Goal: Find specific page/section: Find specific page/section

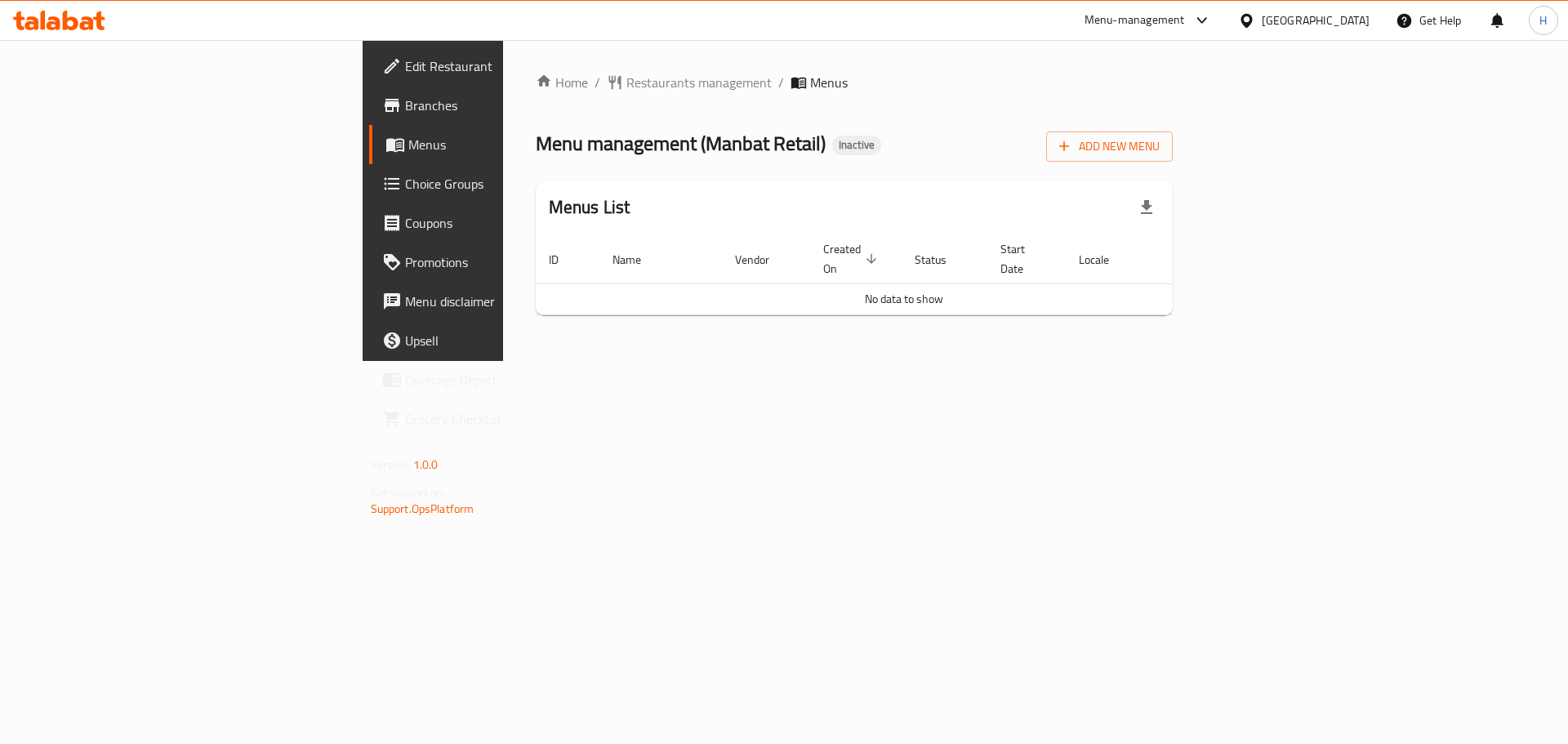
drag, startPoint x: 1286, startPoint y: 1, endPoint x: 1206, endPoint y: 107, distance: 132.8
click at [1174, 113] on div "Home / Restaurants management / Menus Menu management ( Manbat Retail ) Inactiv…" at bounding box center [854, 200] width 638 height 255
click at [1271, 27] on div "[GEOGRAPHIC_DATA]" at bounding box center [1316, 21] width 107 height 18
drag, startPoint x: 1271, startPoint y: 27, endPoint x: 838, endPoint y: 73, distance: 435.4
click at [838, 73] on ol "Home / Restaurants management / Menus" at bounding box center [854, 83] width 638 height 20
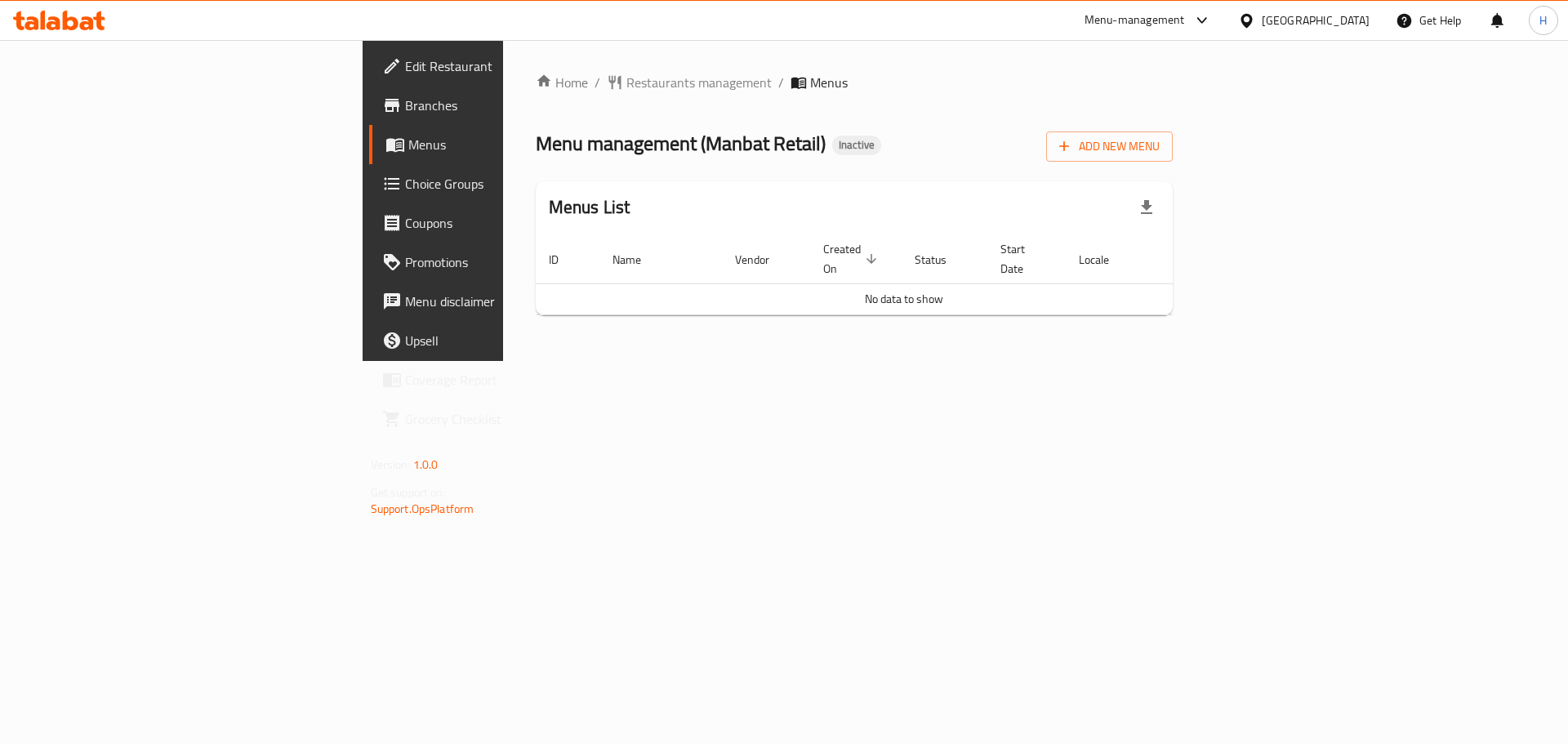
click at [1332, 22] on div "[GEOGRAPHIC_DATA]" at bounding box center [1316, 21] width 107 height 18
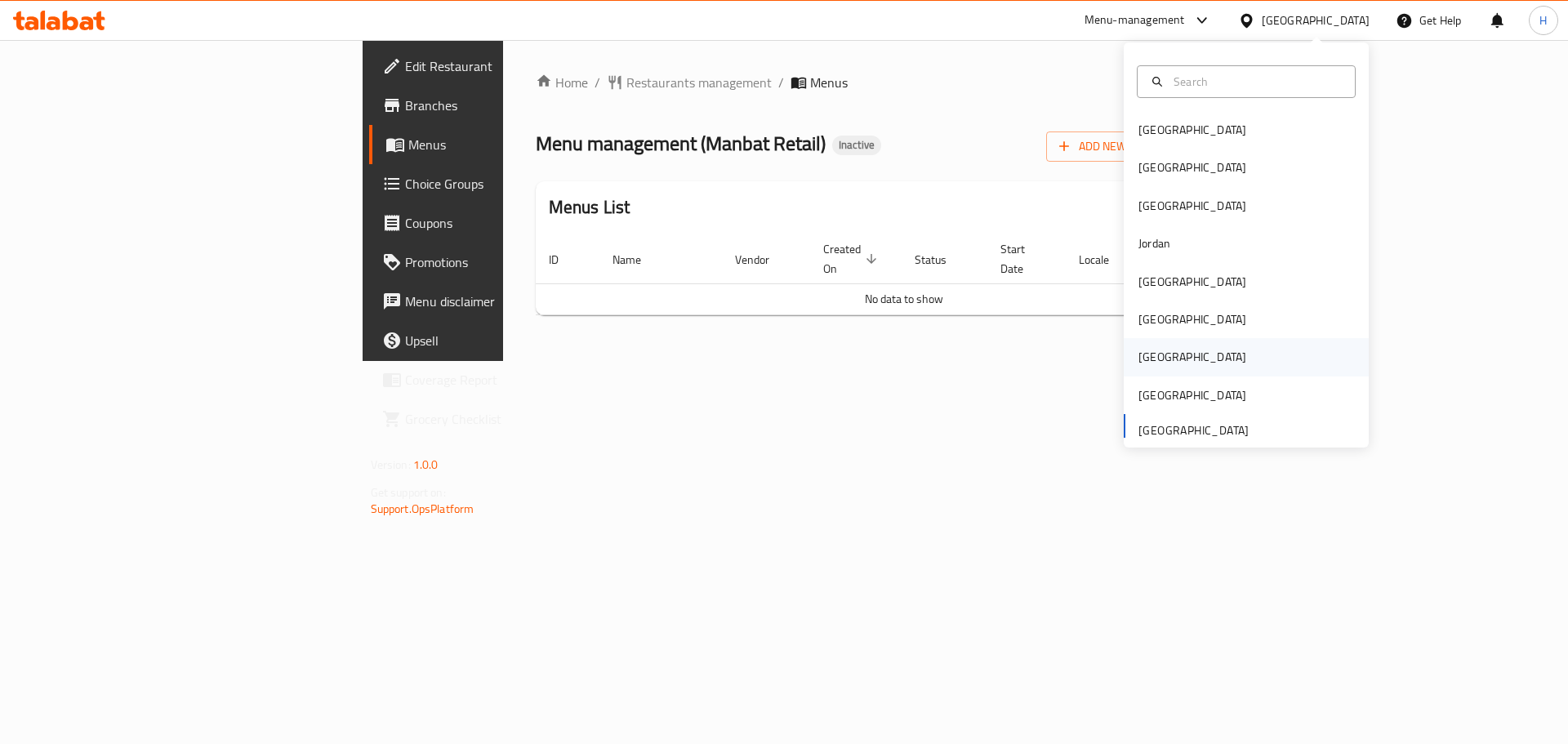
click at [1207, 344] on div "[GEOGRAPHIC_DATA]" at bounding box center [1247, 357] width 245 height 37
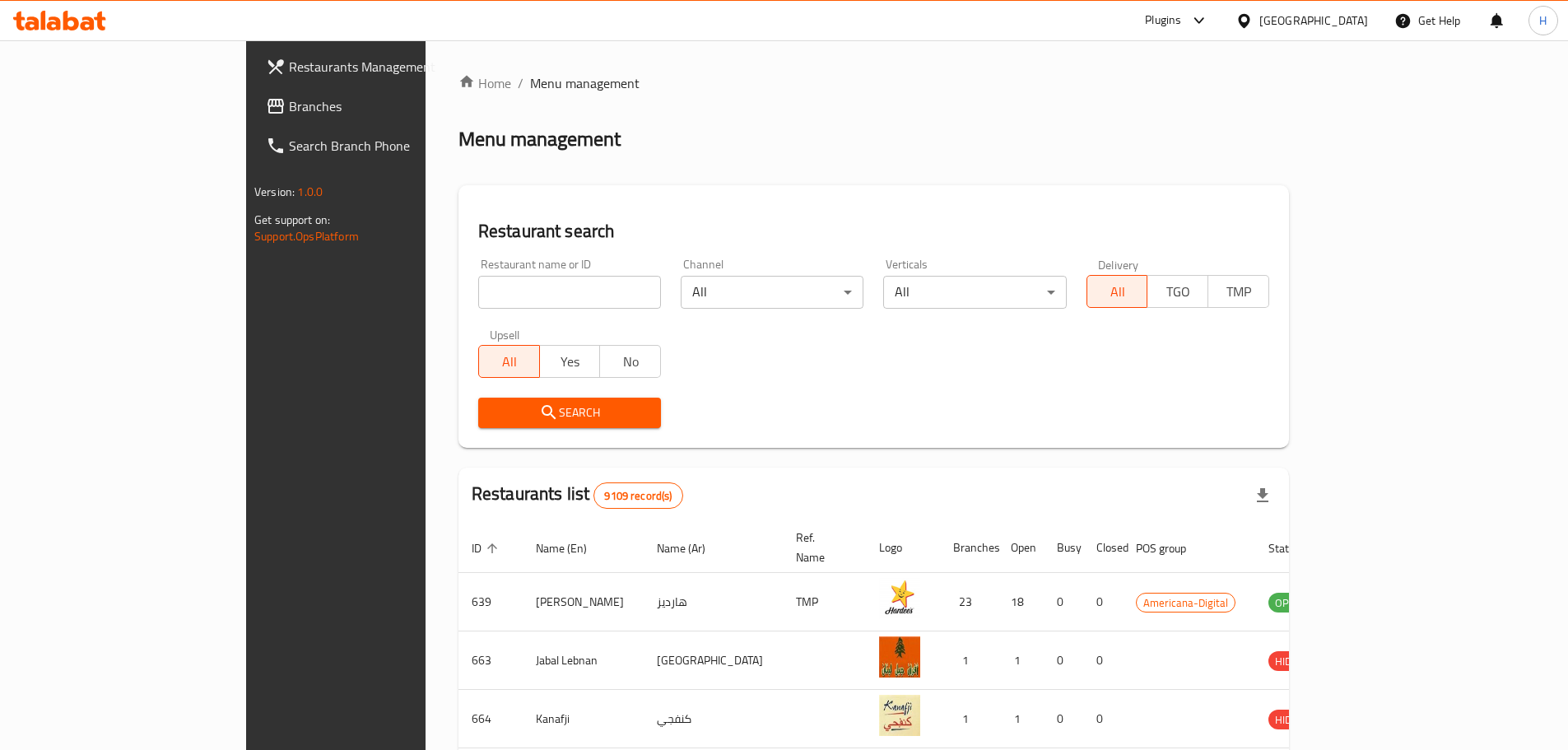
click at [1354, 29] on div "[GEOGRAPHIC_DATA]" at bounding box center [1313, 21] width 108 height 18
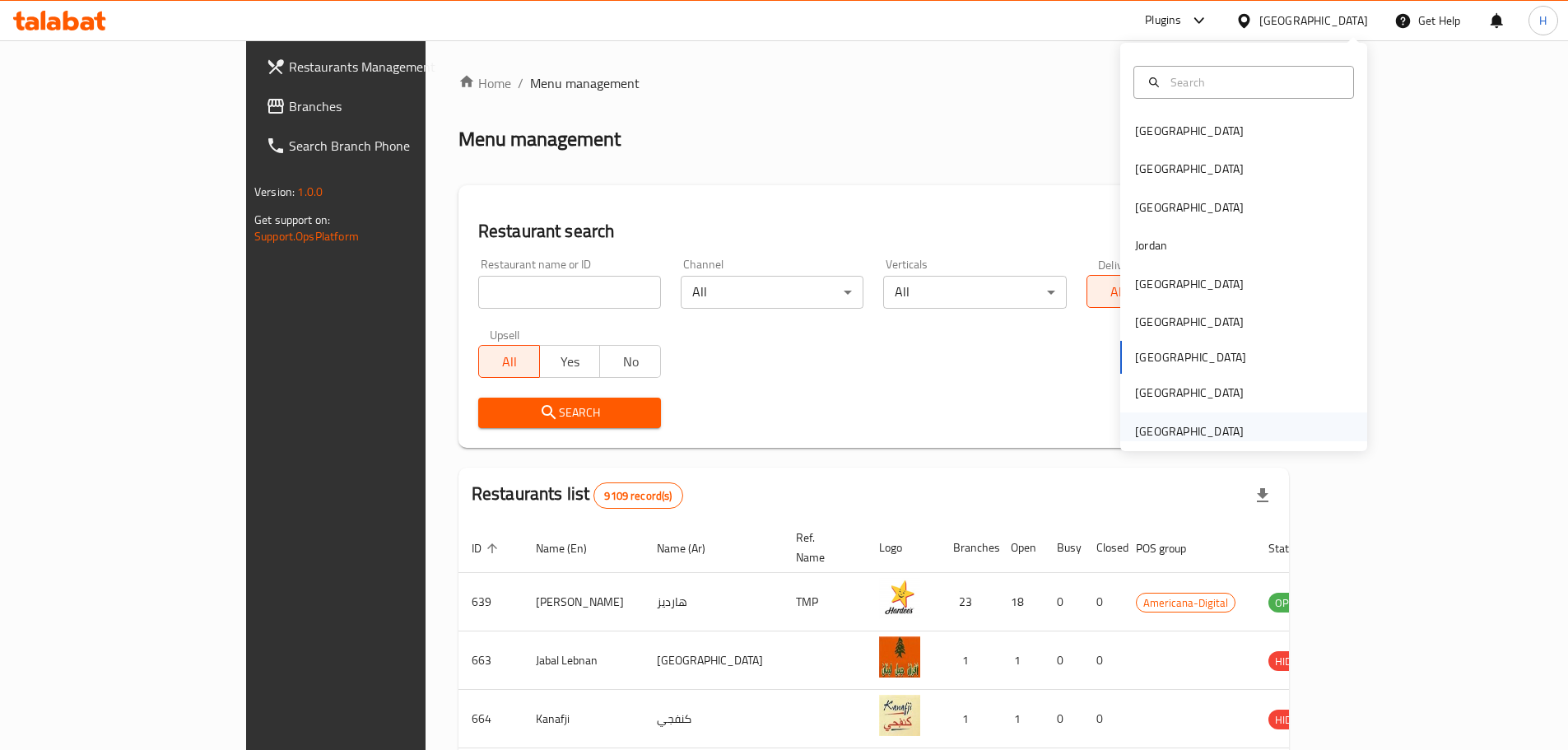
click at [1162, 434] on div "[GEOGRAPHIC_DATA]" at bounding box center [1189, 431] width 108 height 18
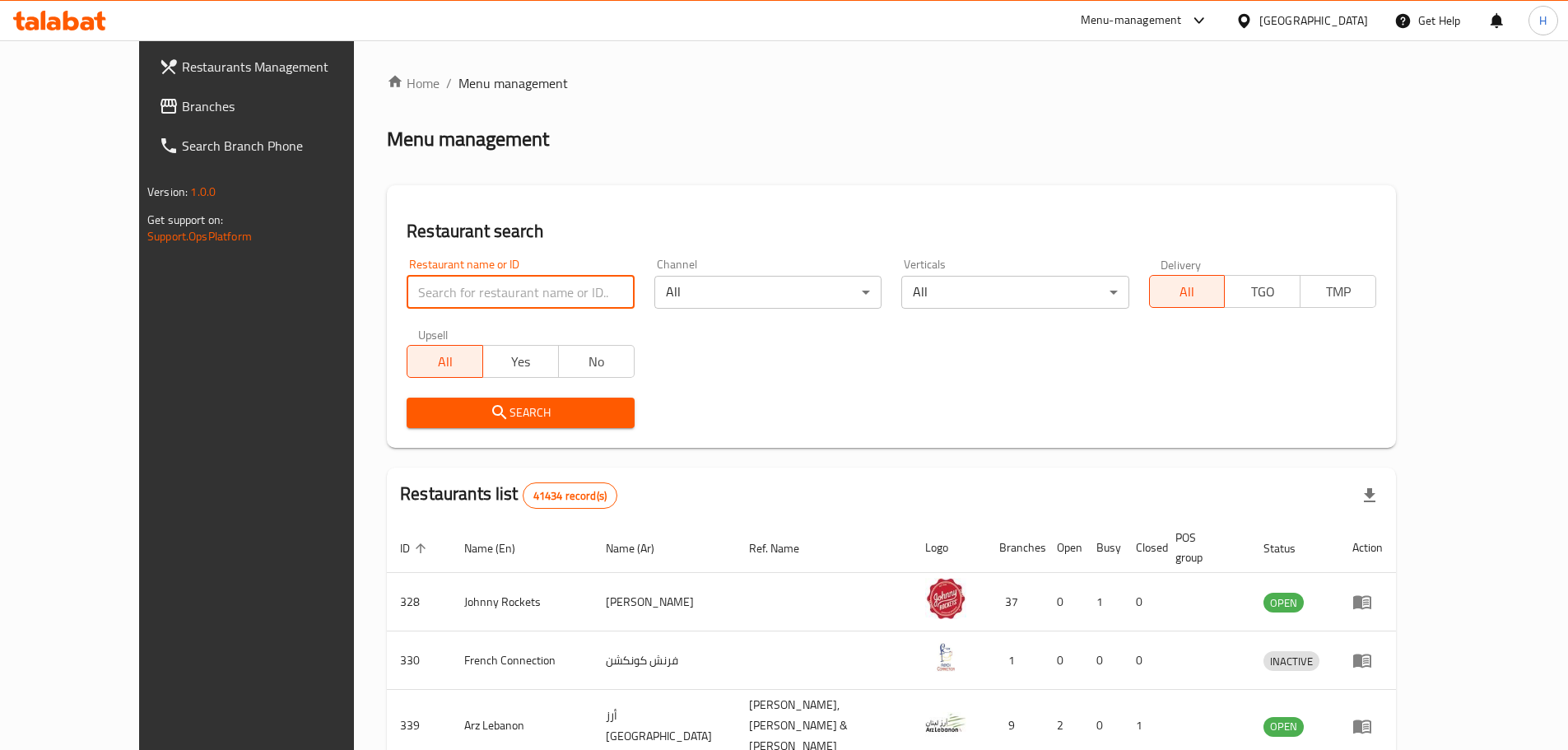
click at [454, 306] on input "search" at bounding box center [519, 292] width 227 height 33
type input "M"
type input "Retail"
click button "Search" at bounding box center [519, 412] width 227 height 31
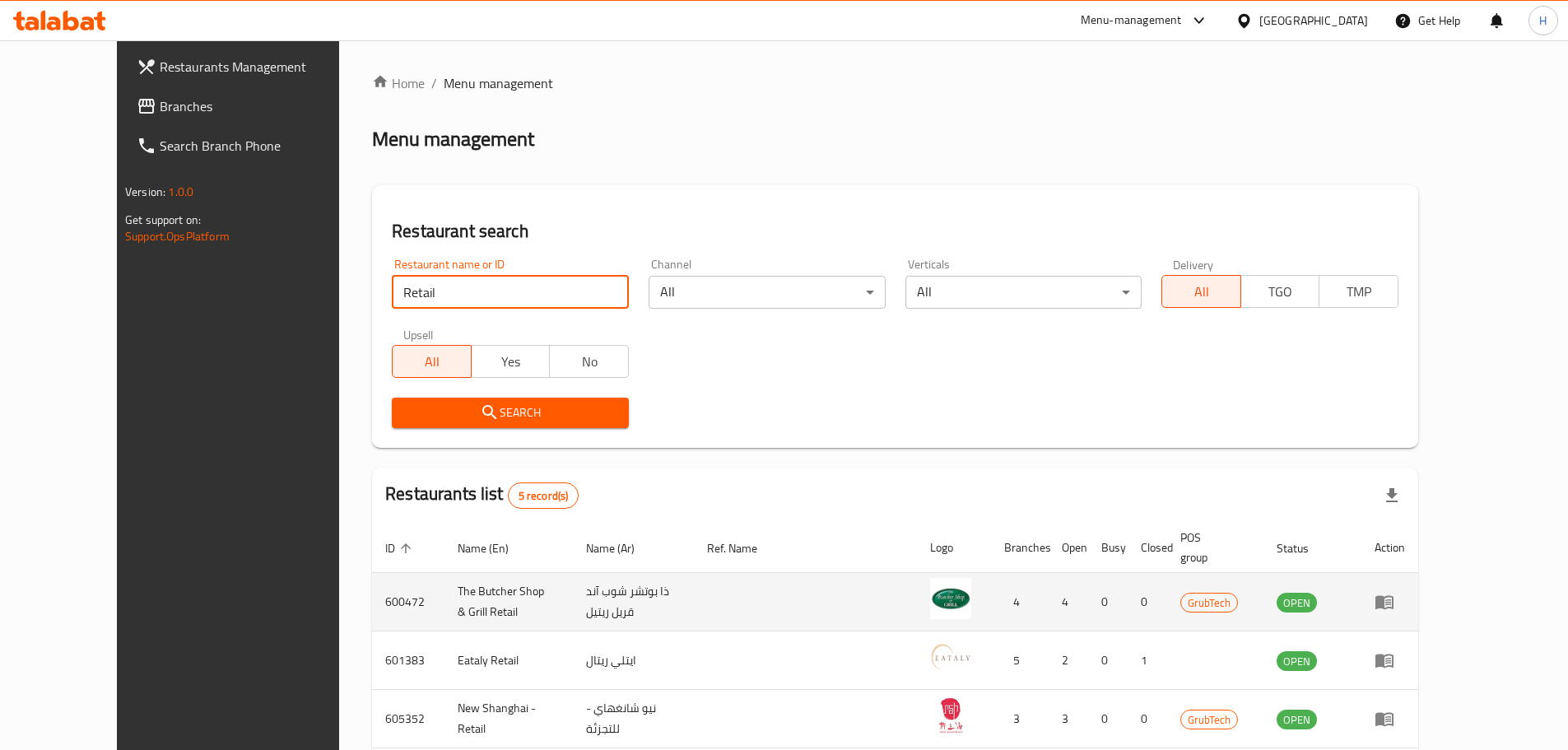
scroll to position [205, 0]
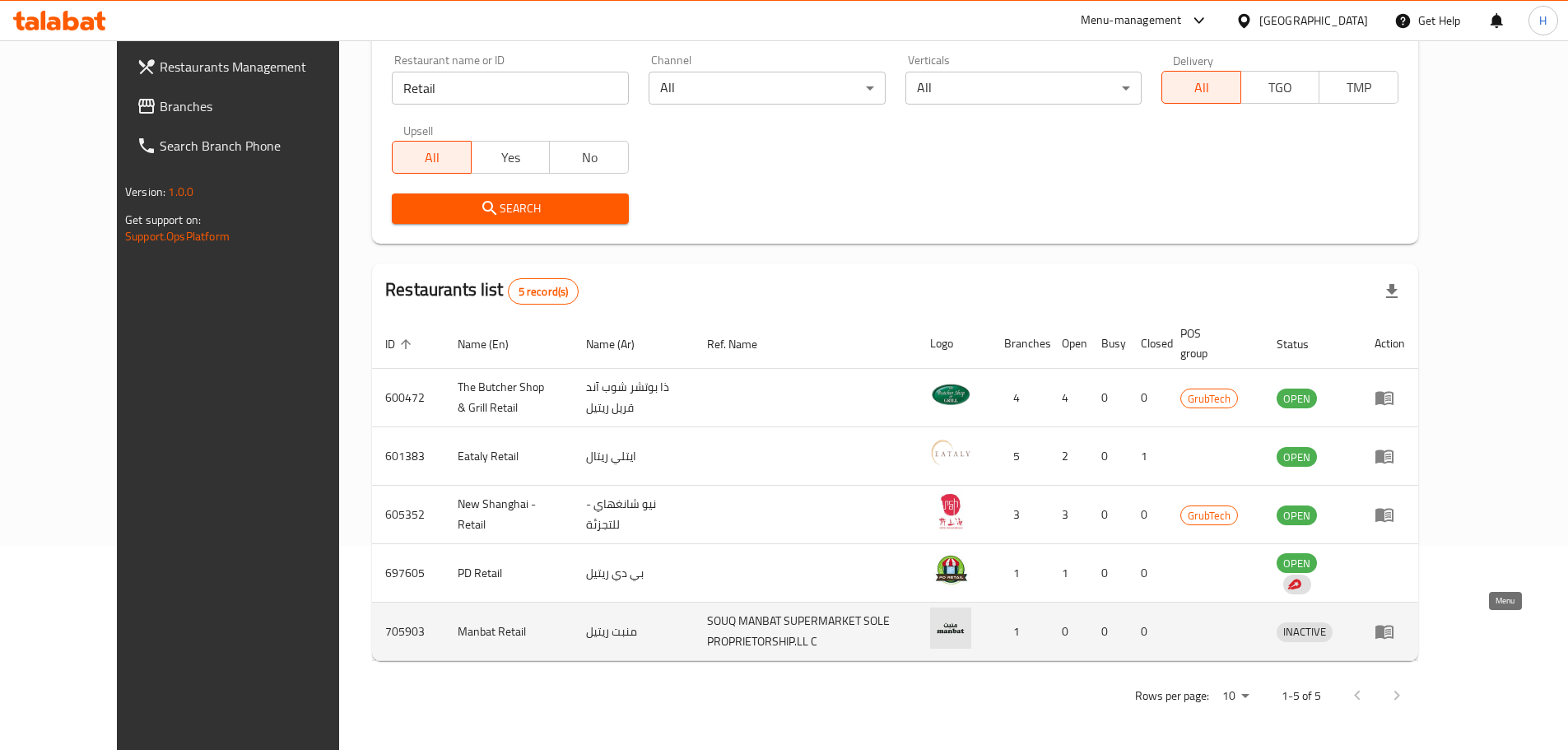
click at [1393, 638] on icon "enhanced table" at bounding box center [1384, 633] width 18 height 14
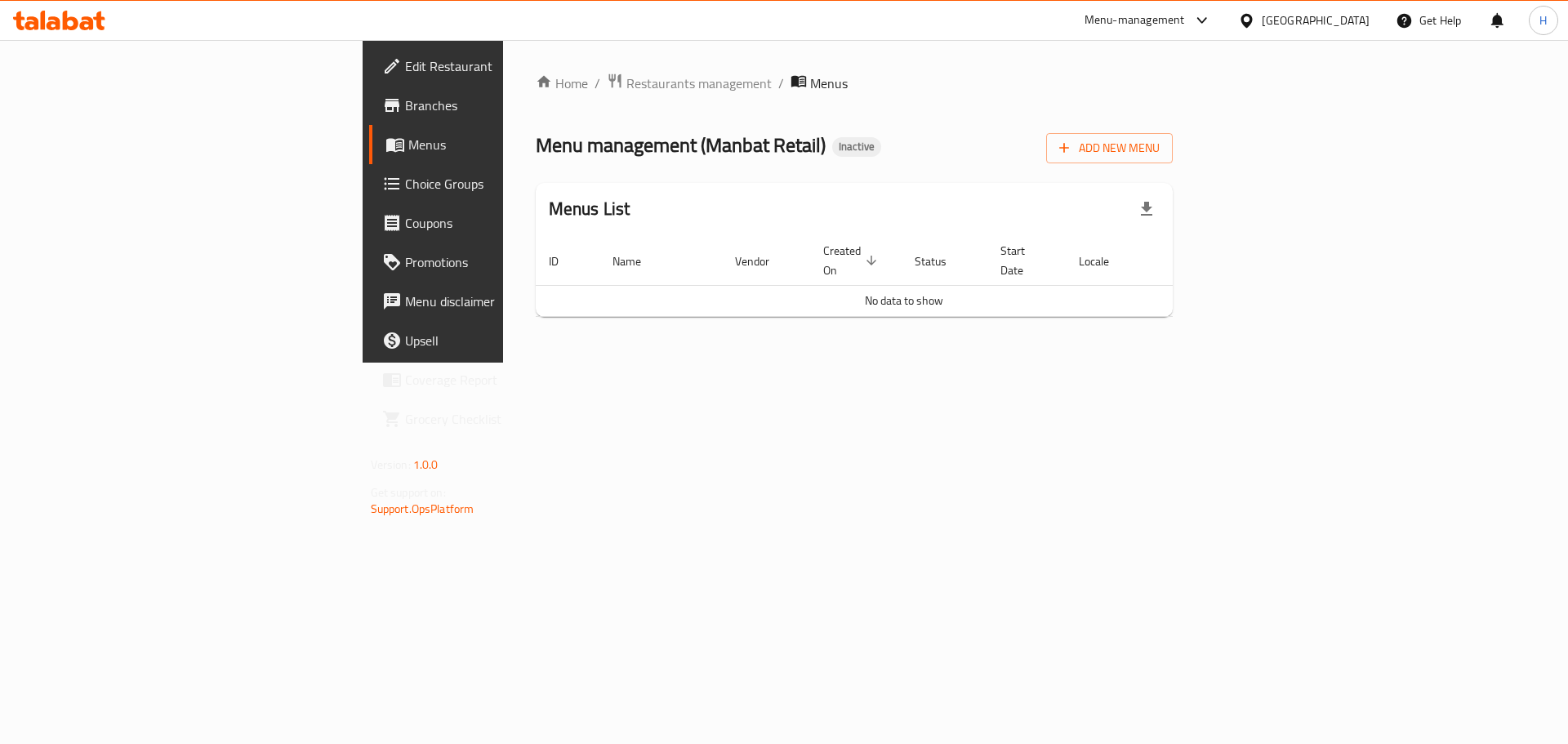
click at [504, 70] on div "Home / Restaurants management / Menus Menu management ( Manbat Retail ) Inactiv…" at bounding box center [855, 201] width 704 height 322
click at [627, 78] on span "Restaurants management" at bounding box center [700, 84] width 146 height 20
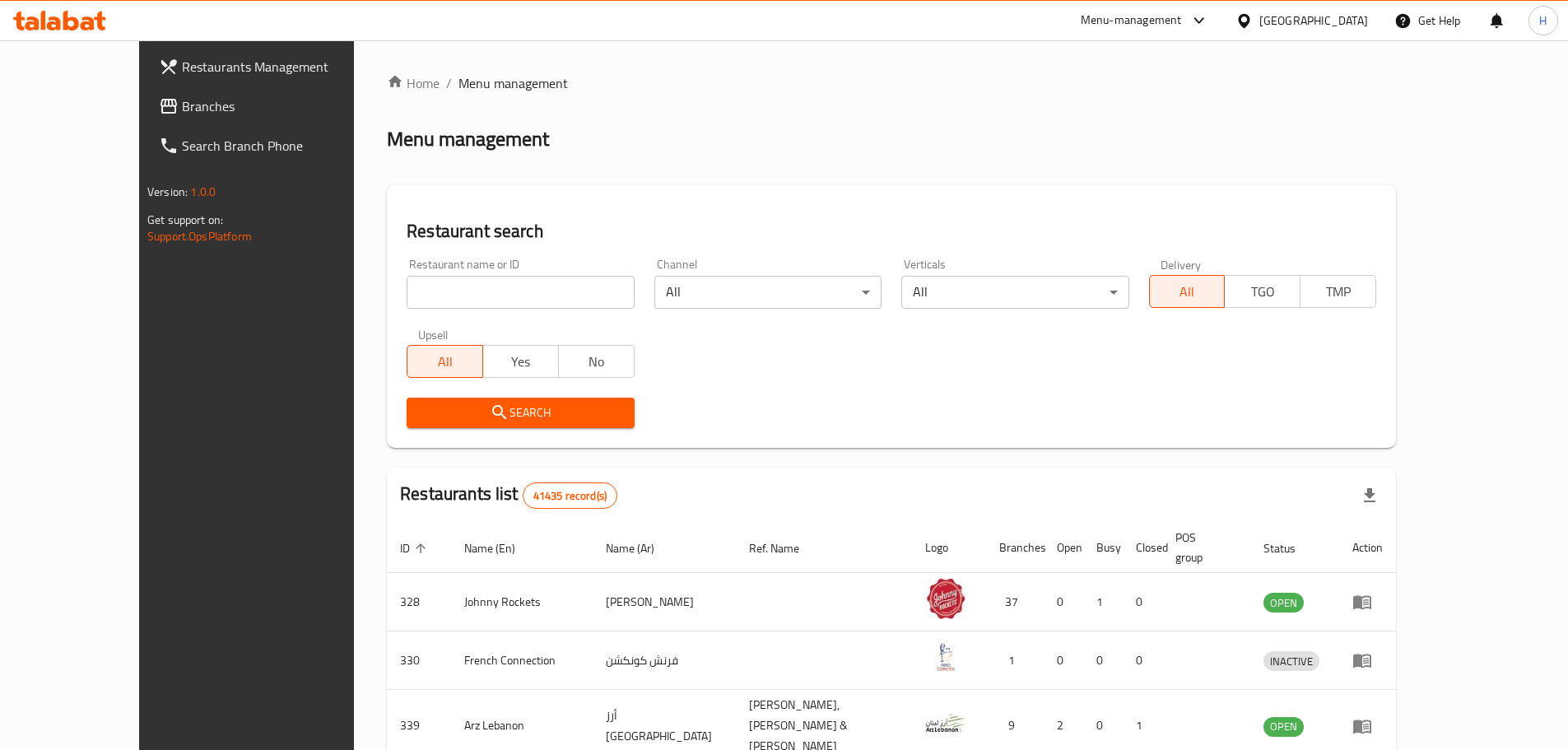
click at [416, 276] on input "search" at bounding box center [519, 292] width 227 height 33
paste input "M Mart Supermarket"
type input "M Mart Supermarket"
click at [406, 400] on button "Search" at bounding box center [519, 412] width 227 height 31
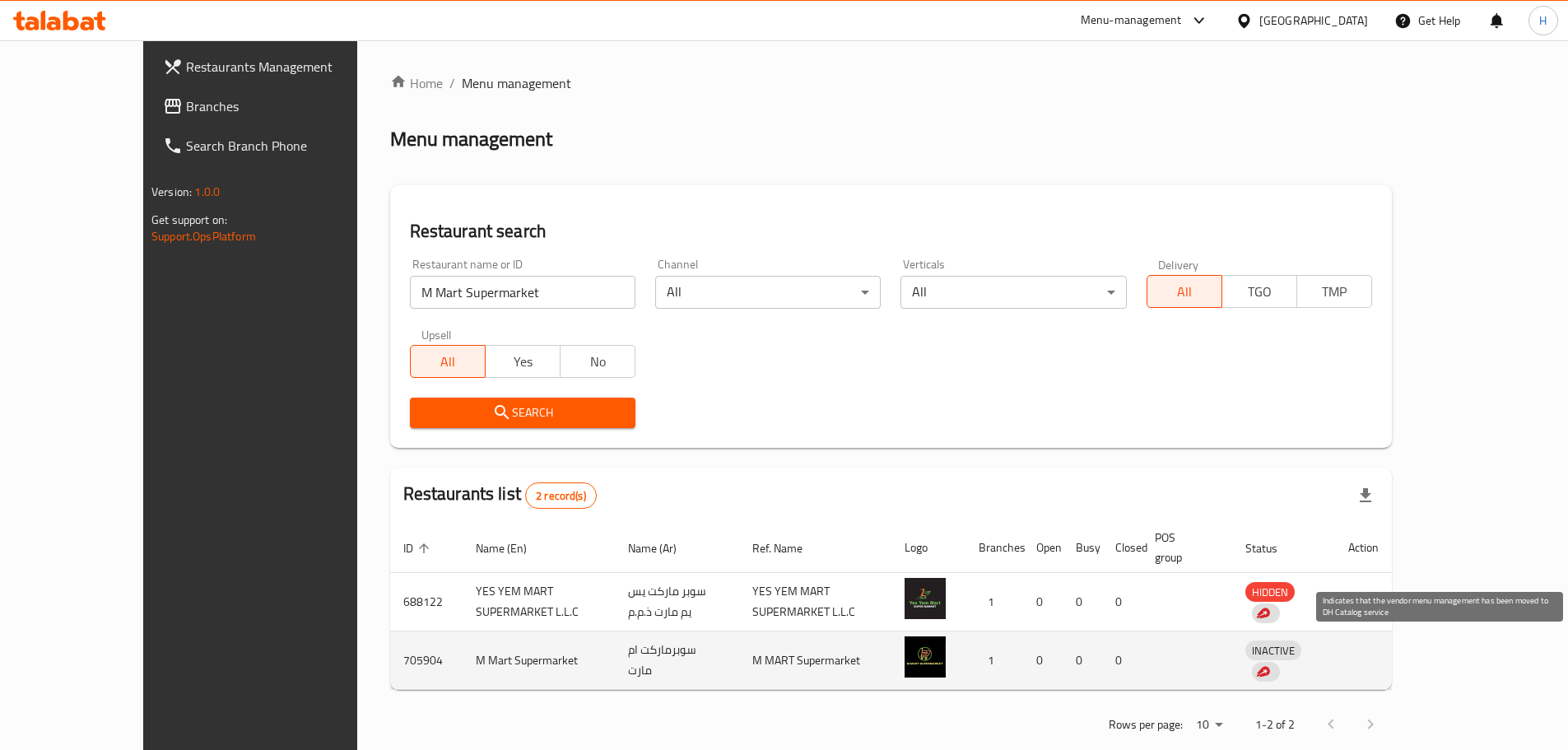
click at [1270, 665] on img "enhanced table" at bounding box center [1262, 672] width 15 height 15
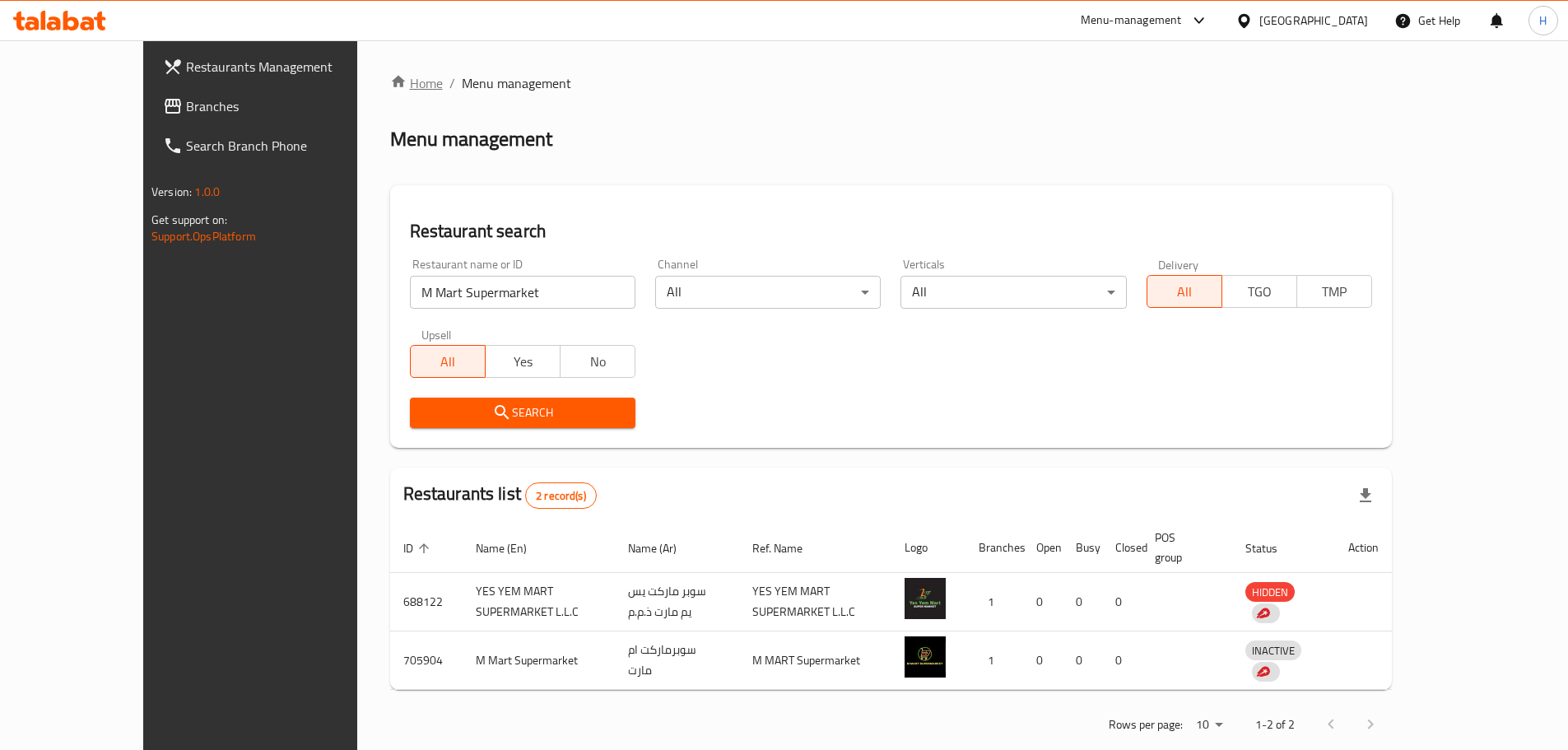
click at [390, 79] on link "Home" at bounding box center [416, 83] width 53 height 20
